Goal: Transaction & Acquisition: Download file/media

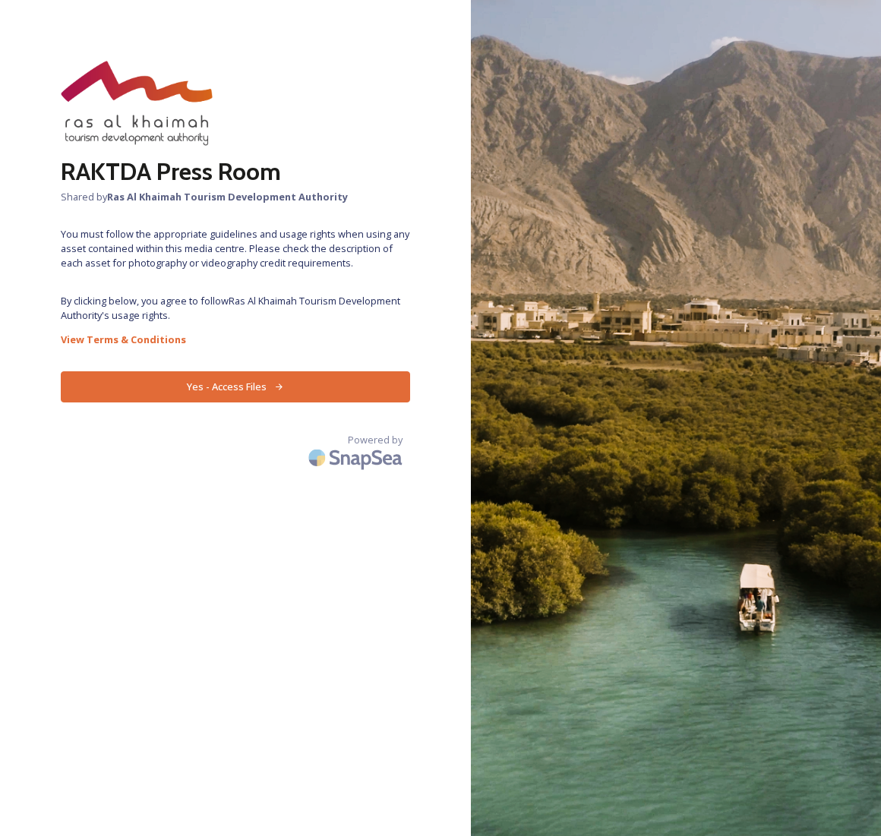
click at [238, 385] on button "Yes - Access Files" at bounding box center [235, 386] width 349 height 31
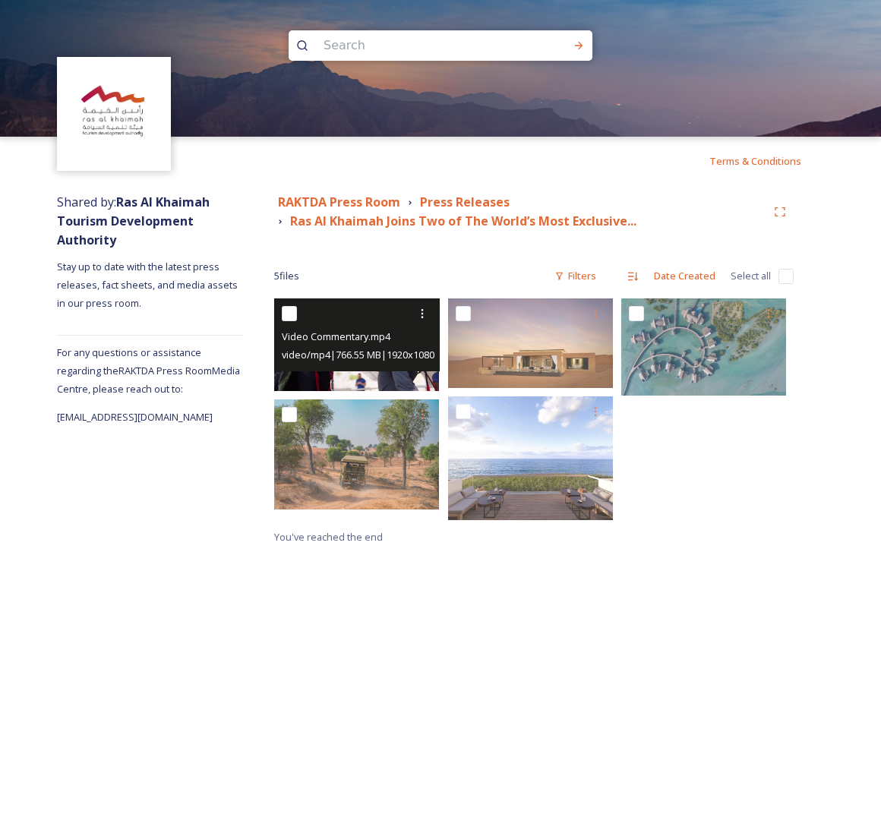
click at [292, 311] on input "checkbox" at bounding box center [289, 313] width 15 height 15
checkbox input "true"
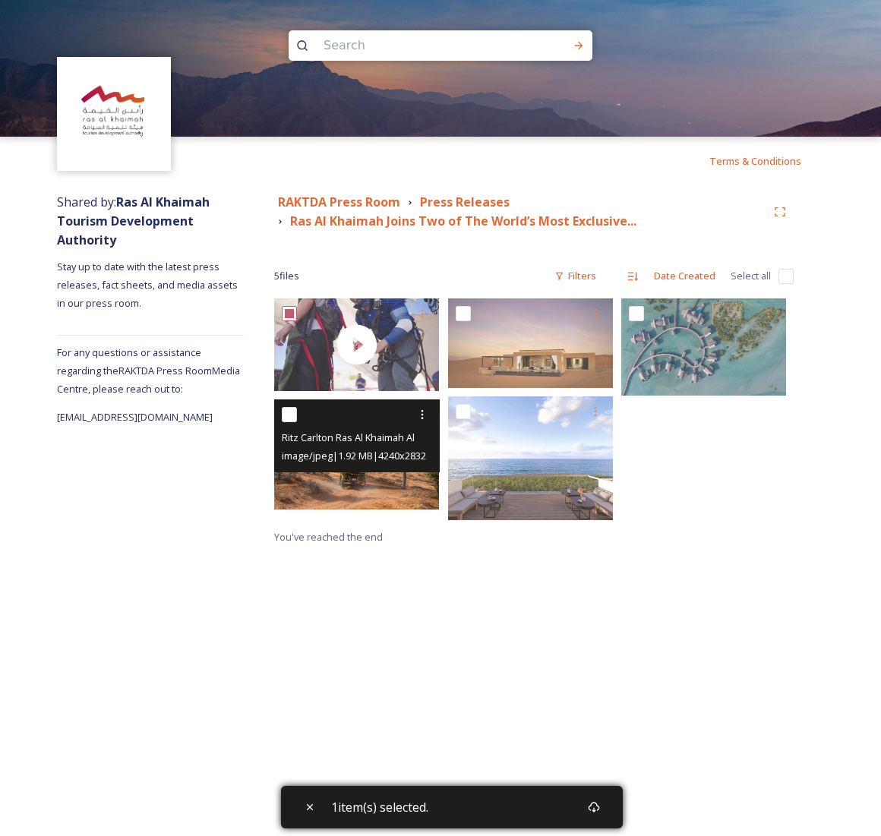
click at [285, 408] on input "checkbox" at bounding box center [289, 414] width 15 height 15
checkbox input "true"
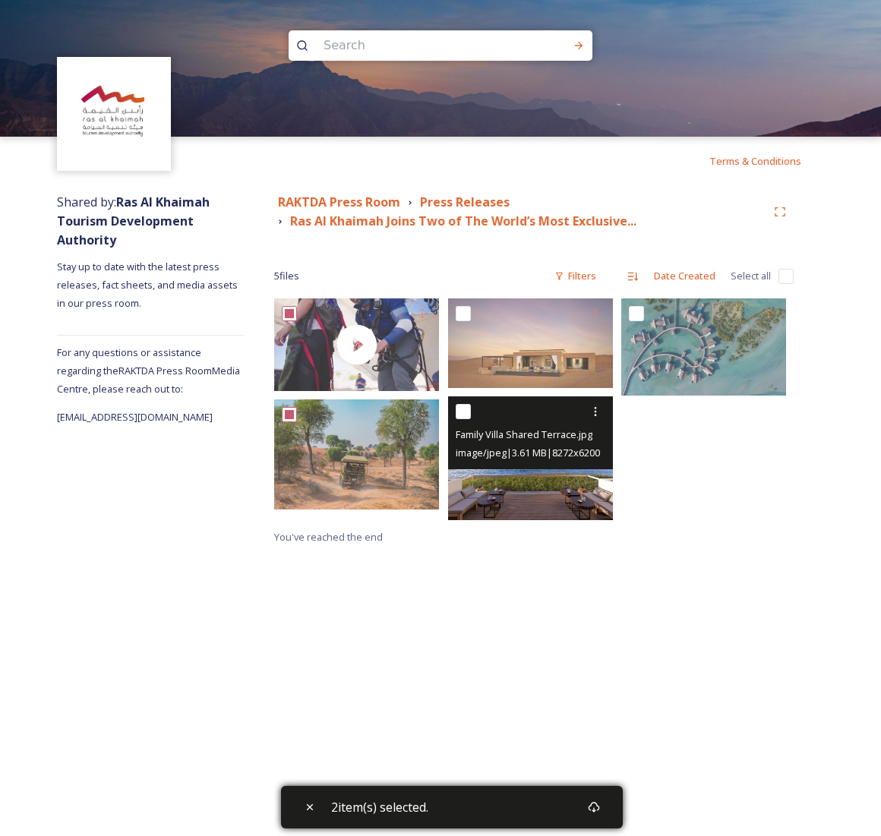
click at [459, 409] on input "checkbox" at bounding box center [463, 411] width 15 height 15
checkbox input "true"
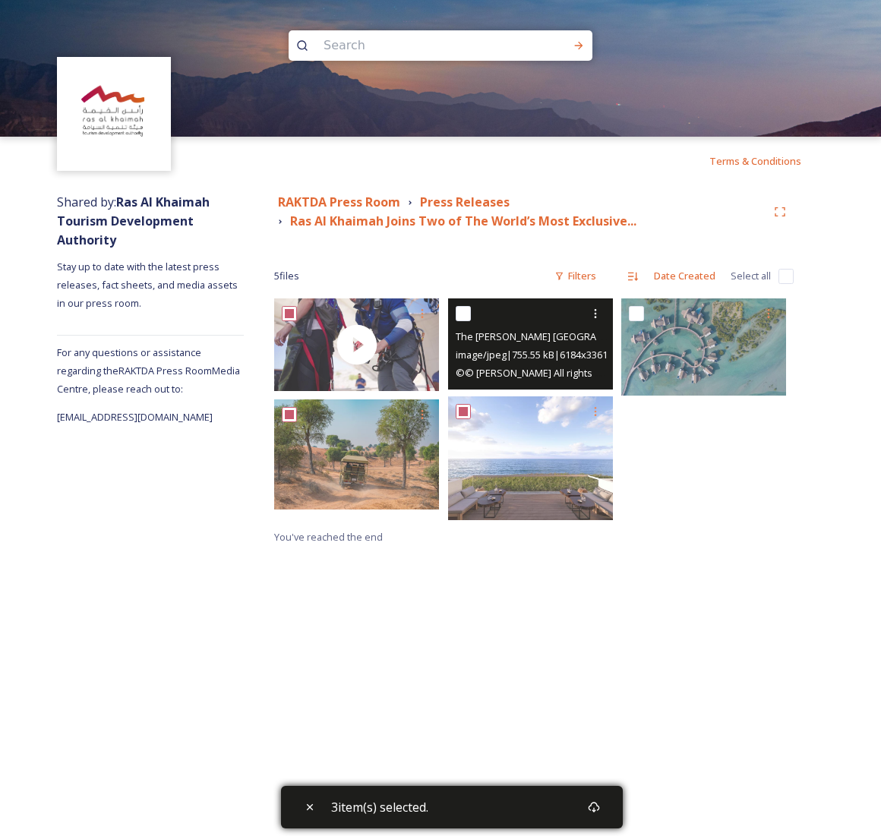
click at [465, 309] on input "checkbox" at bounding box center [463, 313] width 15 height 15
checkbox input "true"
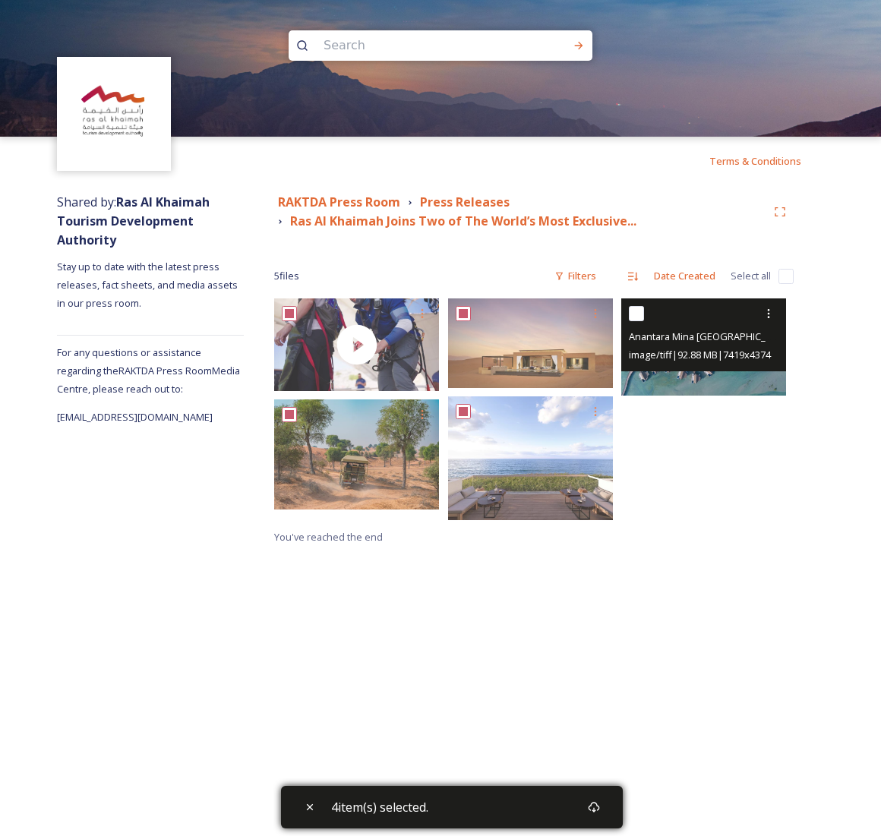
click at [638, 314] on input "checkbox" at bounding box center [636, 313] width 15 height 15
checkbox input "true"
click at [769, 317] on icon at bounding box center [768, 313] width 12 height 12
click at [756, 373] on span "Download" at bounding box center [750, 376] width 46 height 14
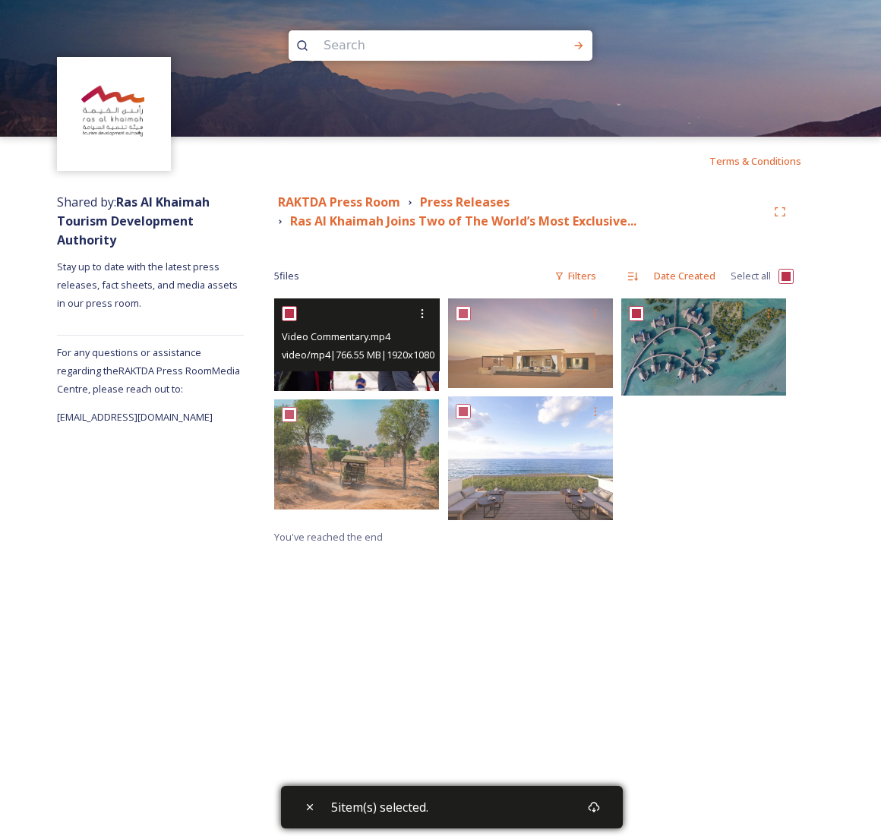
click at [290, 308] on input "checkbox" at bounding box center [289, 313] width 15 height 15
checkbox input "false"
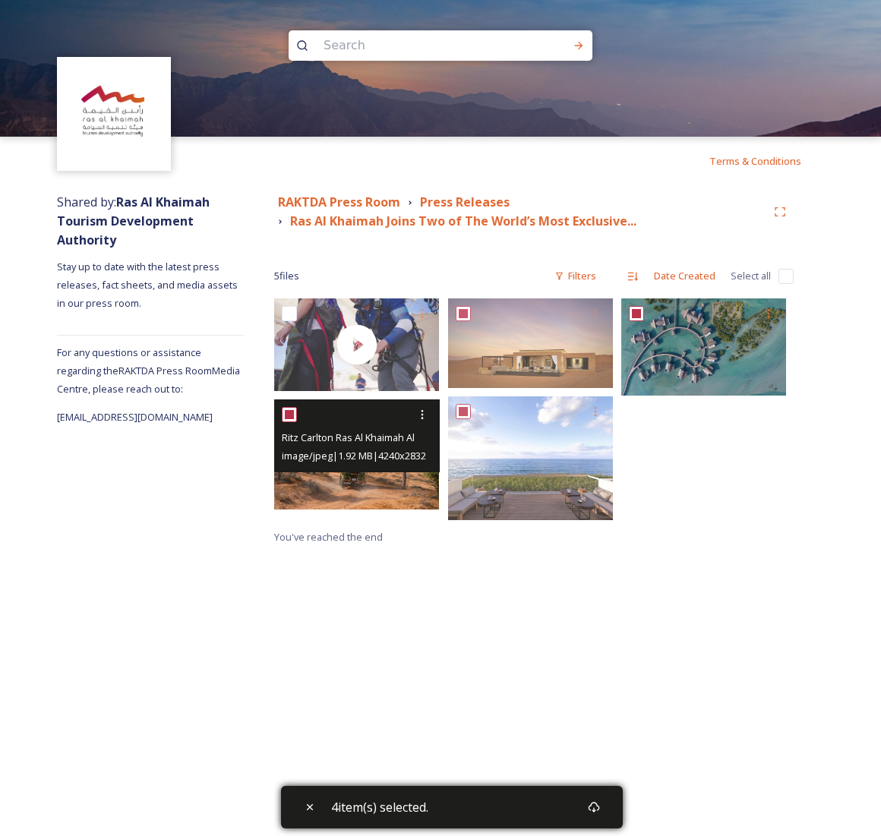
click at [287, 415] on input "checkbox" at bounding box center [289, 414] width 15 height 15
checkbox input "false"
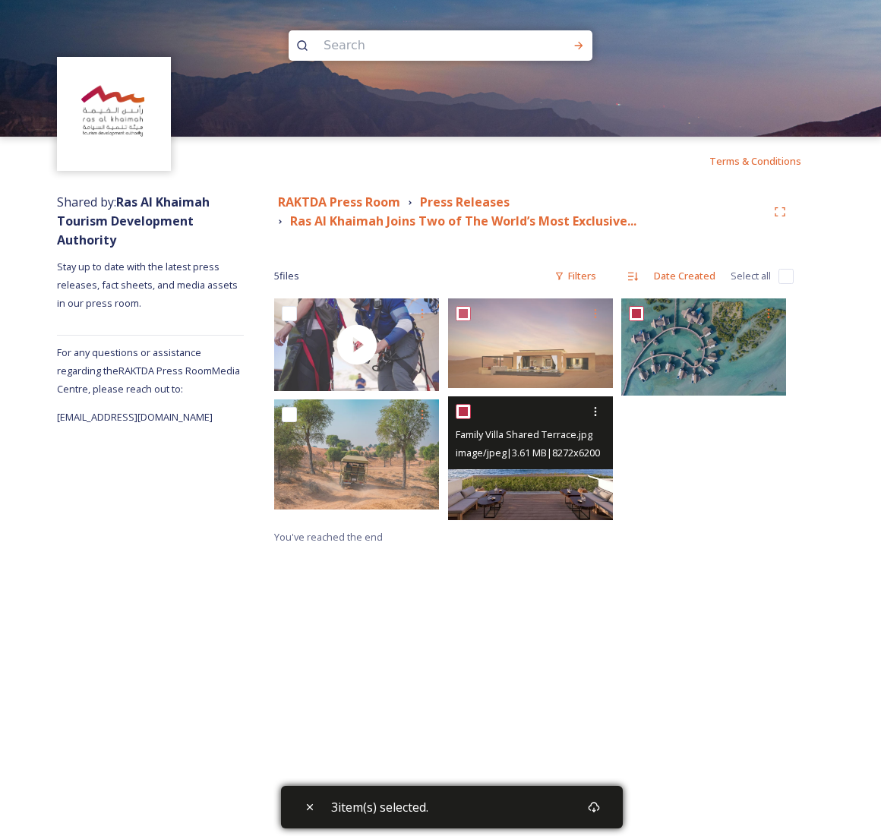
click at [459, 406] on input "checkbox" at bounding box center [463, 411] width 15 height 15
checkbox input "false"
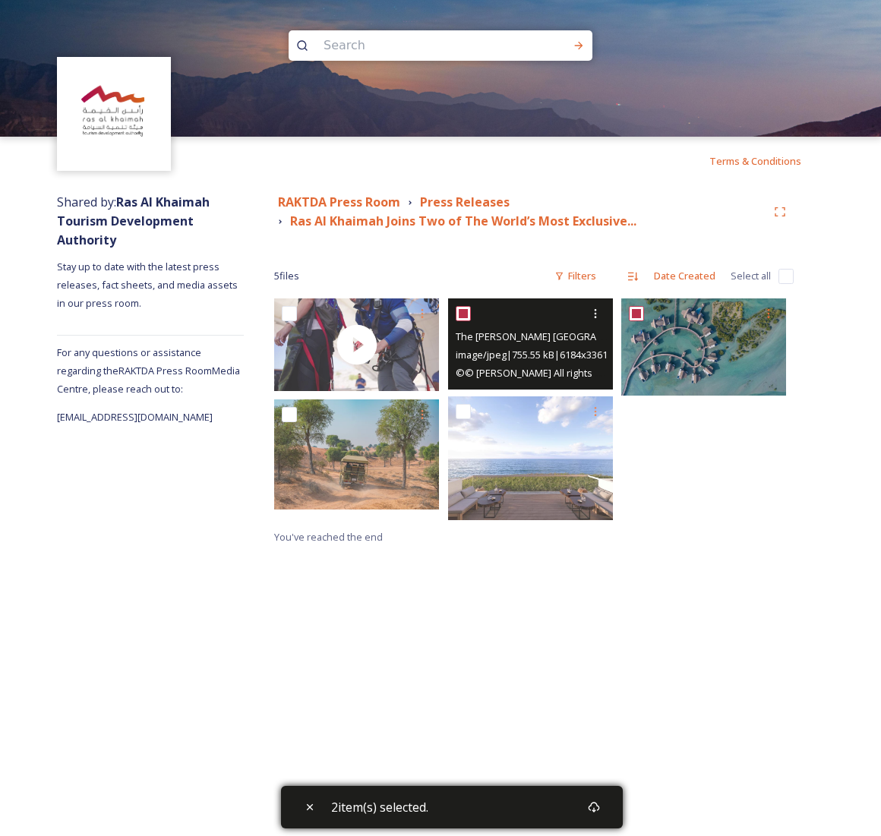
click at [469, 317] on input "checkbox" at bounding box center [463, 313] width 15 height 15
checkbox input "false"
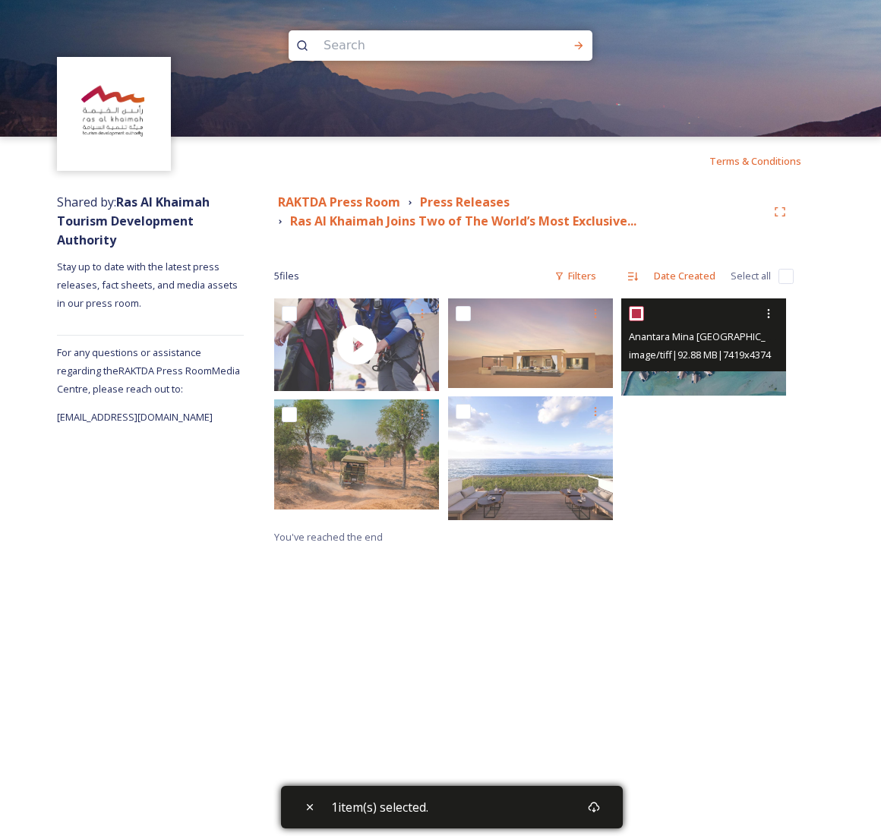
click at [635, 313] on input "checkbox" at bounding box center [636, 313] width 15 height 15
checkbox input "false"
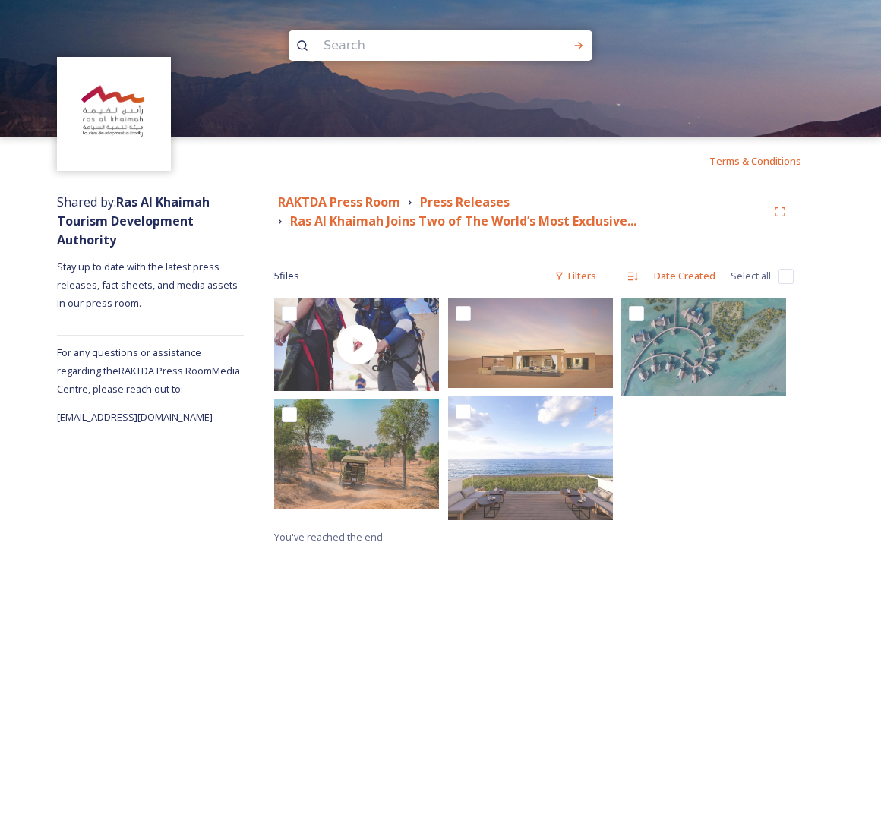
click at [690, 473] on div at bounding box center [707, 412] width 172 height 229
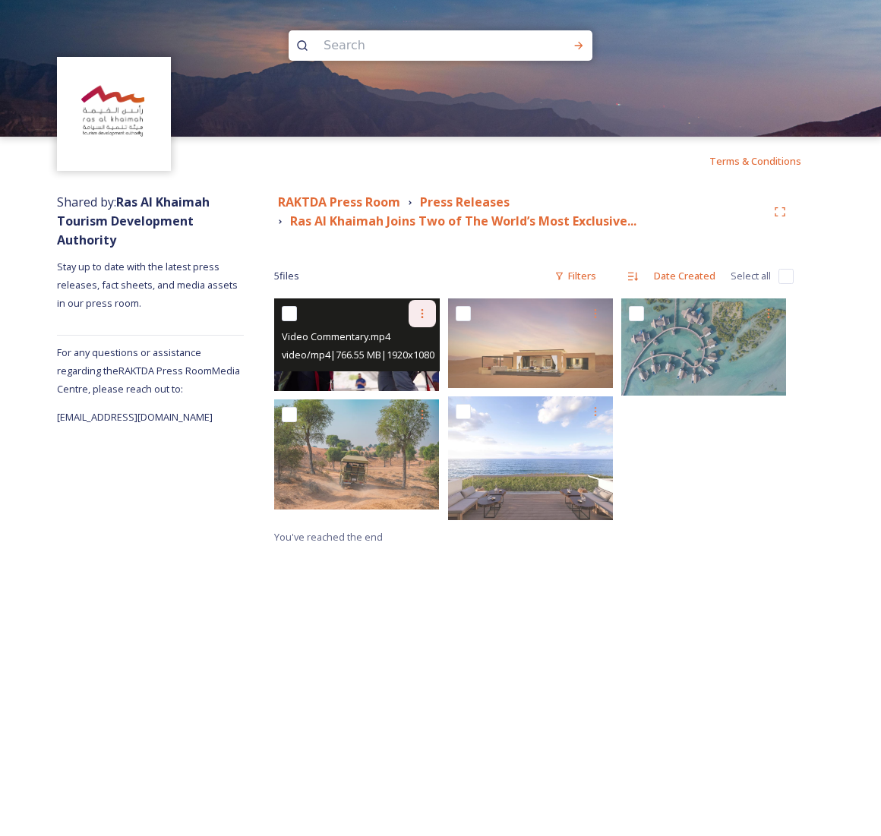
click at [420, 313] on icon at bounding box center [422, 313] width 12 height 12
click at [408, 377] on span "Download" at bounding box center [404, 376] width 46 height 14
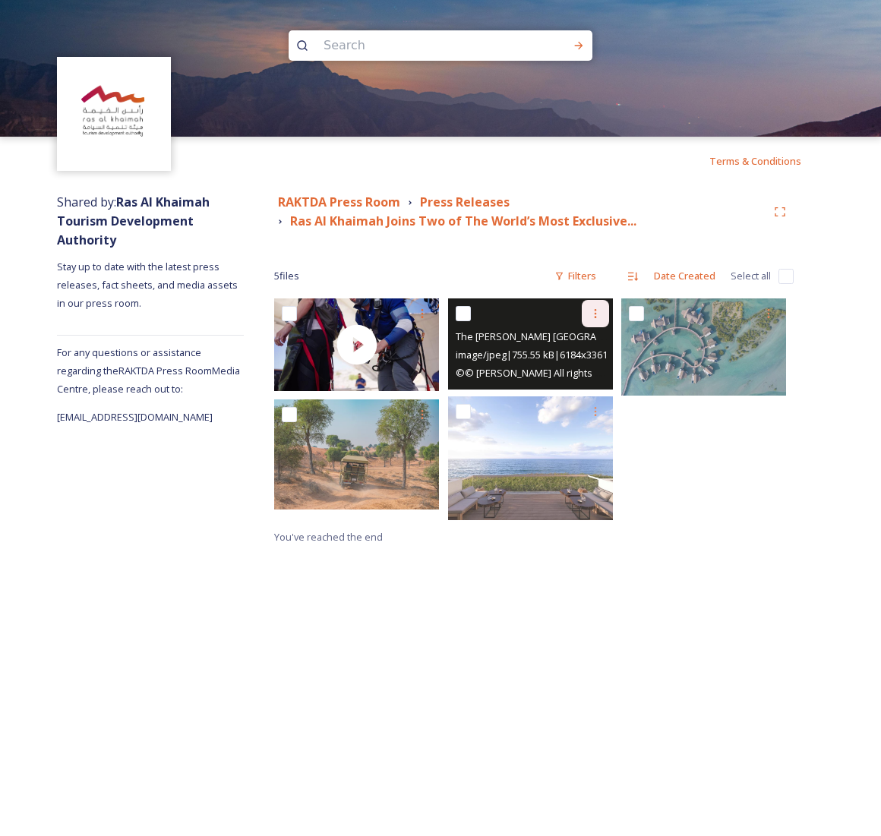
click at [594, 314] on icon at bounding box center [595, 313] width 12 height 12
click at [593, 370] on span "Download" at bounding box center [577, 376] width 46 height 14
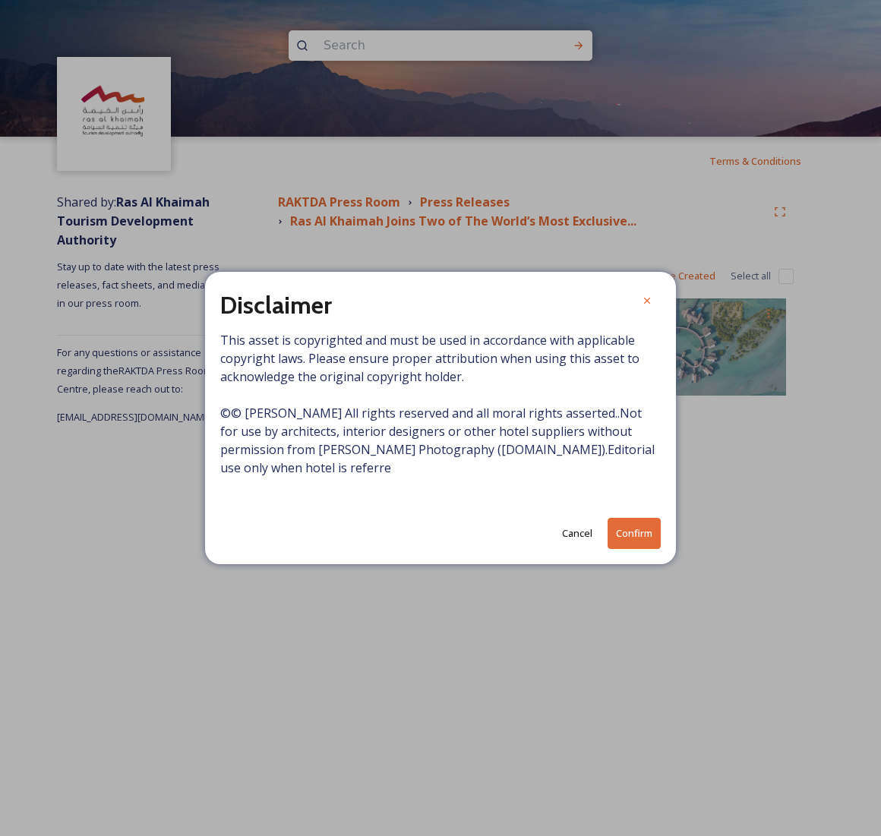
click at [635, 532] on button "Confirm" at bounding box center [633, 533] width 53 height 31
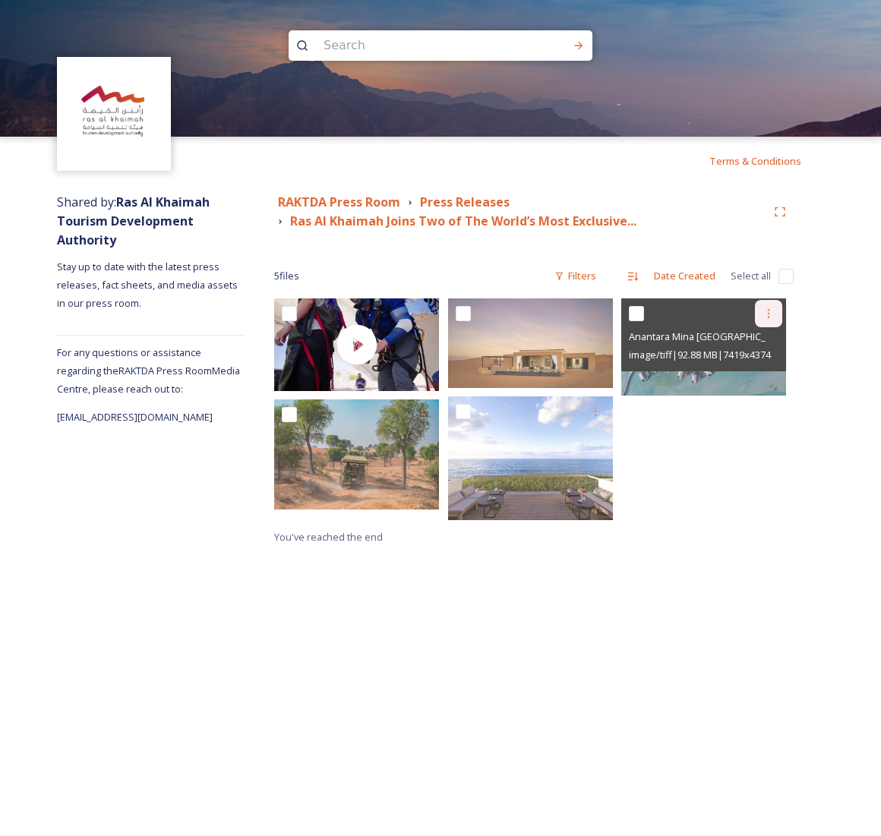
click at [769, 317] on icon at bounding box center [768, 313] width 12 height 12
click at [765, 371] on span "Download" at bounding box center [750, 376] width 46 height 14
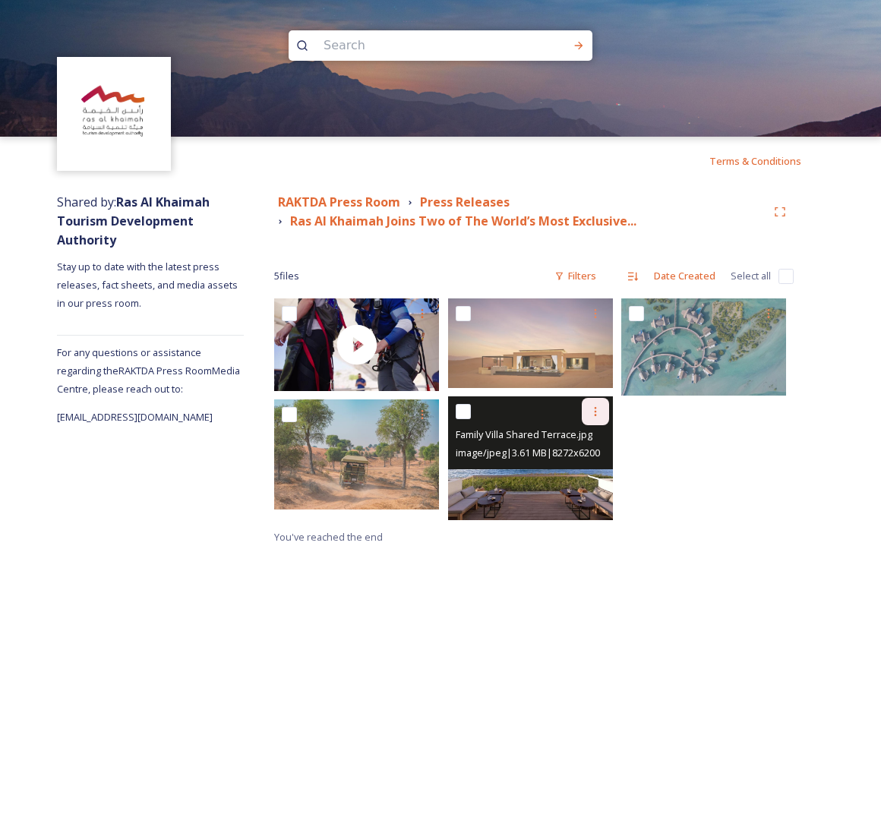
click at [597, 410] on icon at bounding box center [595, 411] width 12 height 12
click at [580, 470] on span "Download" at bounding box center [577, 474] width 46 height 14
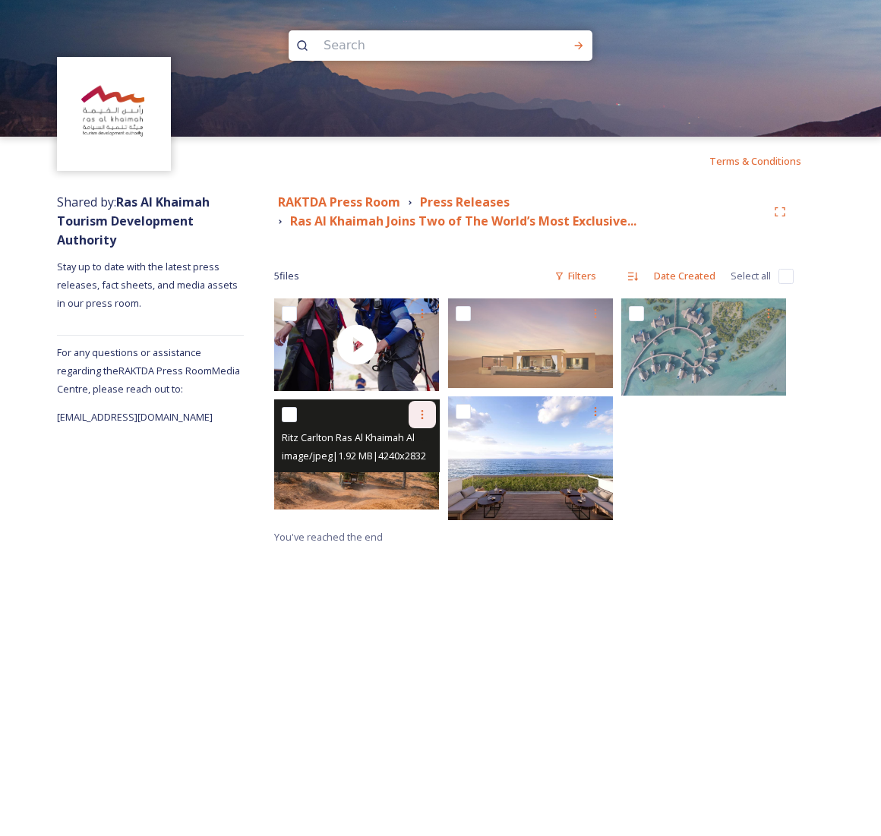
click at [421, 410] on icon at bounding box center [422, 414] width 2 height 9
click at [412, 478] on span "Download" at bounding box center [404, 477] width 46 height 14
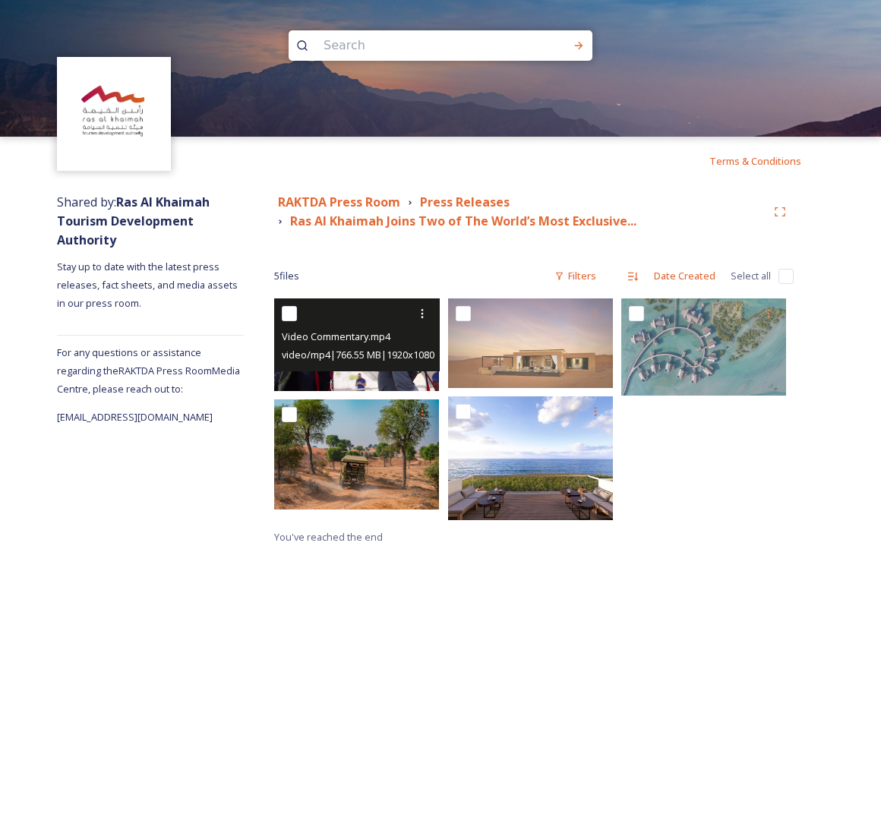
click at [360, 346] on div "video/mp4 | 766.55 MB | 1920 x 1080" at bounding box center [358, 354] width 153 height 18
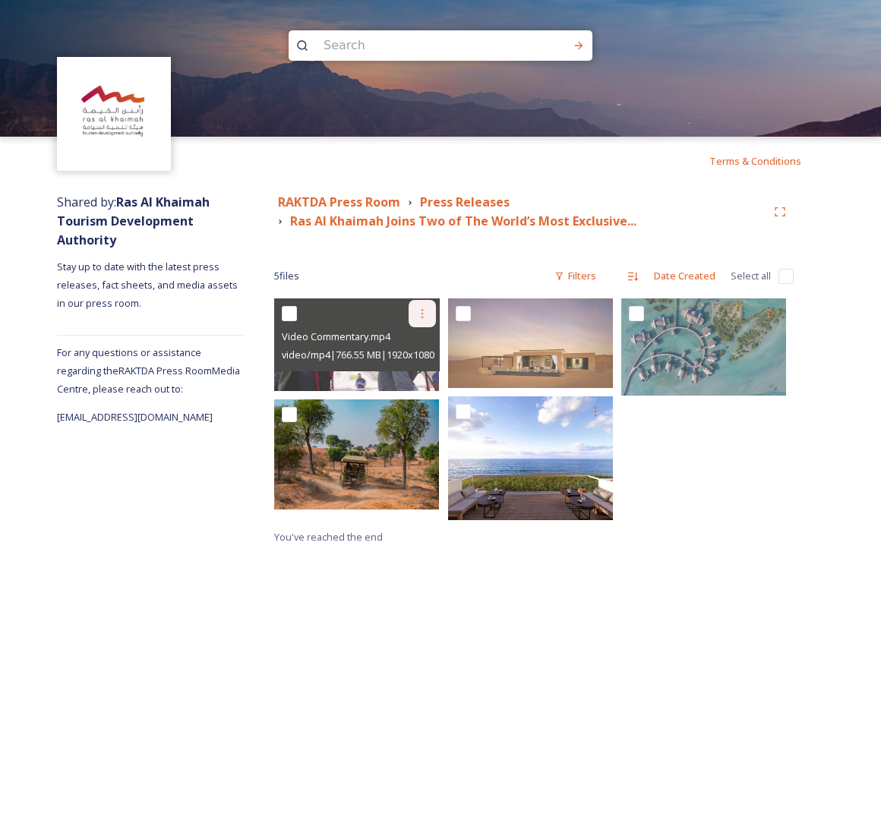
click at [425, 316] on icon at bounding box center [422, 313] width 12 height 12
click at [416, 369] on span "Download" at bounding box center [404, 376] width 46 height 14
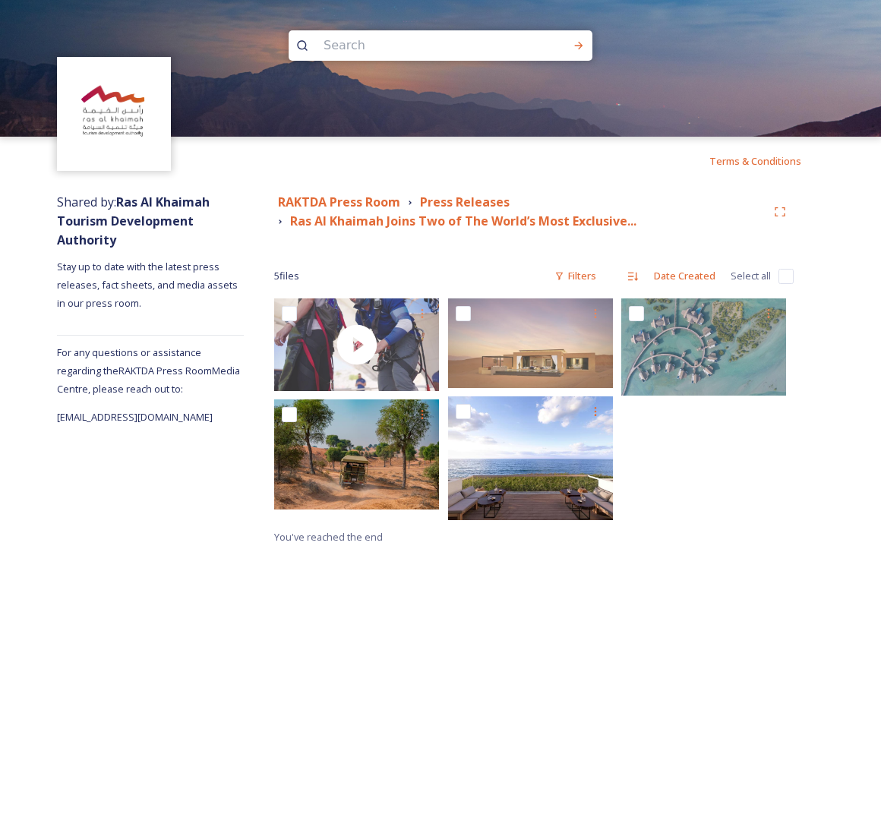
click at [489, 261] on div "5 file s Filters Date Created Select all" at bounding box center [533, 276] width 519 height 30
click at [721, 603] on div "Terms & Conditions Shared by: Ras Al Khaimah Tourism Development Authority Stay…" at bounding box center [440, 418] width 881 height 836
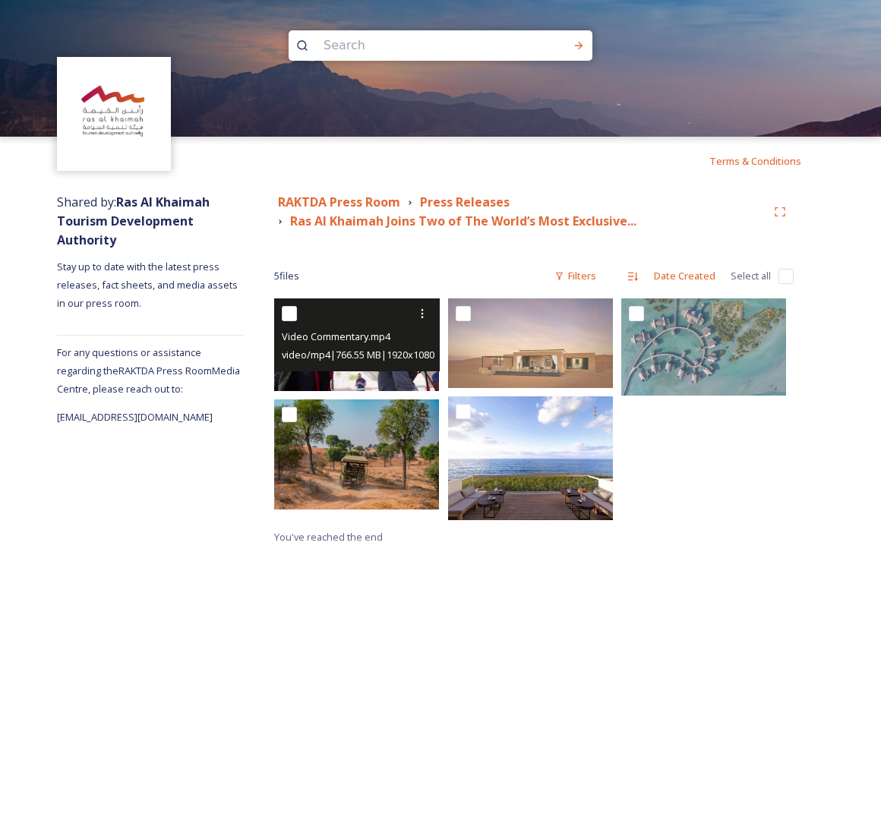
click at [351, 348] on div "video/mp4 | 766.55 MB | 1920 x 1080" at bounding box center [358, 354] width 153 height 18
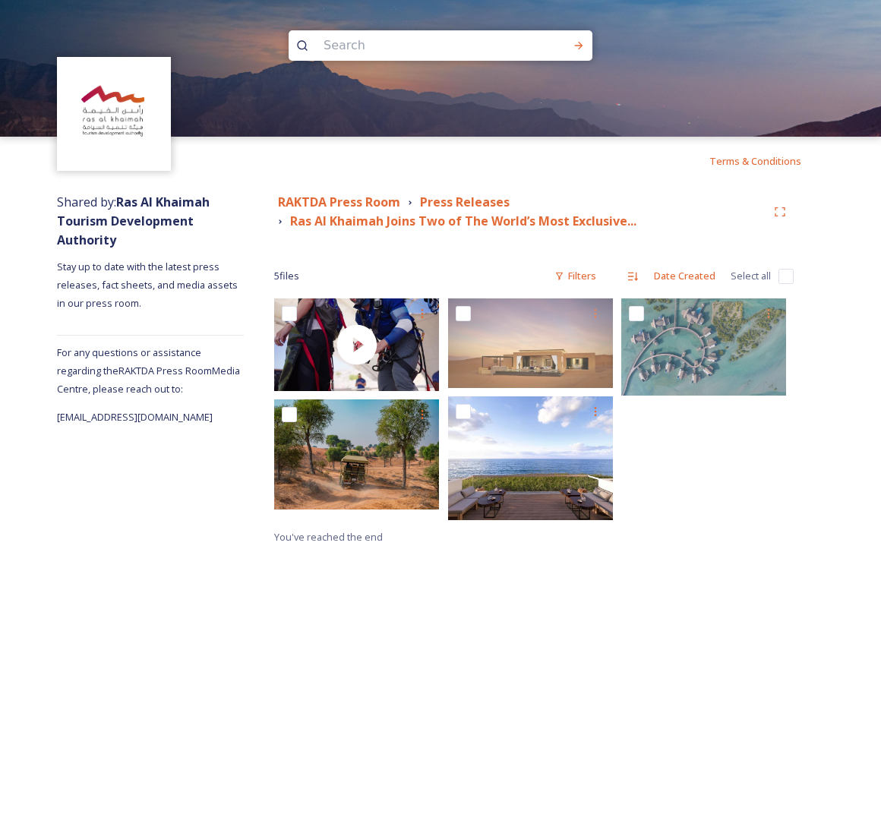
click at [685, 563] on div "Terms & Conditions Shared by: Ras Al Khaimah Tourism Development Authority Stay…" at bounding box center [440, 418] width 881 height 836
click at [118, 685] on div "Terms & Conditions Shared by: Ras Al Khaimah Tourism Development Authority Stay…" at bounding box center [440, 418] width 881 height 836
click at [65, 652] on div "Terms & Conditions Shared by: Ras Al Khaimah Tourism Development Authority Stay…" at bounding box center [440, 418] width 881 height 836
click at [317, 781] on div "Terms & Conditions Shared by: Ras Al Khaimah Tourism Development Authority Stay…" at bounding box center [440, 418] width 881 height 836
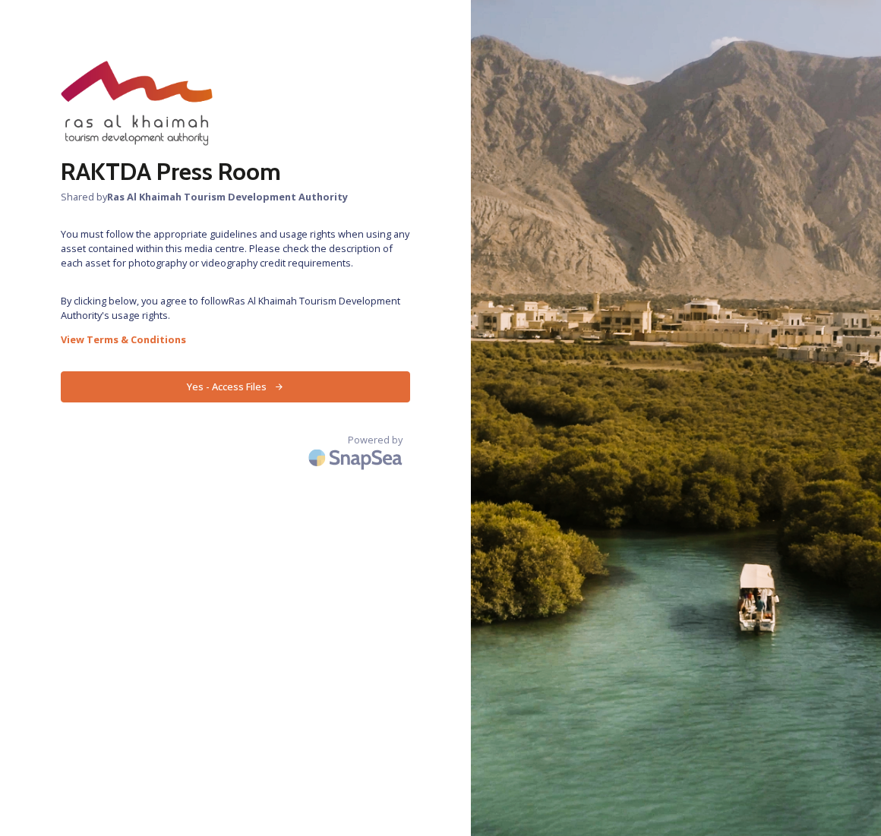
click at [257, 380] on button "Yes - Access Files" at bounding box center [235, 386] width 349 height 31
